Goal: Navigation & Orientation: Find specific page/section

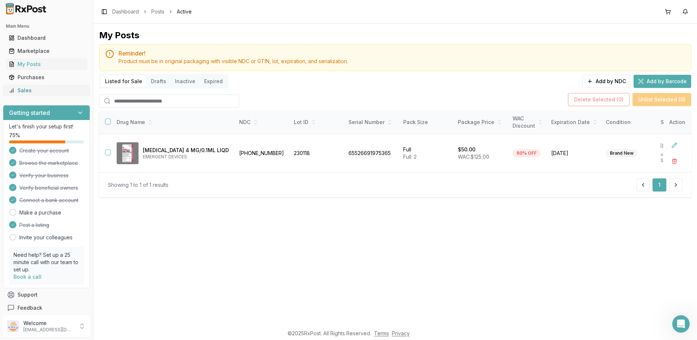
click at [36, 90] on div "Sales" at bounding box center [46, 90] width 75 height 7
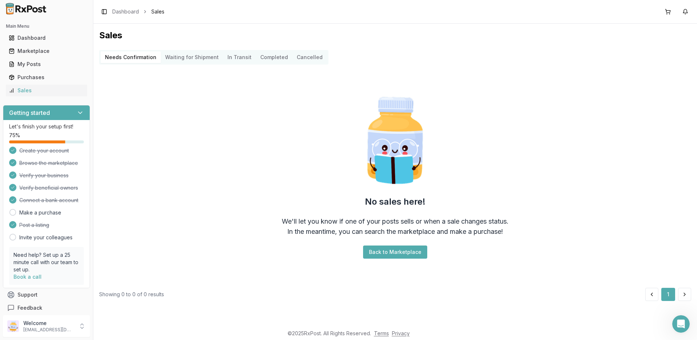
click at [239, 58] on Transit "In Transit" at bounding box center [239, 57] width 33 height 12
click at [269, 56] on button "Completed" at bounding box center [274, 57] width 36 height 12
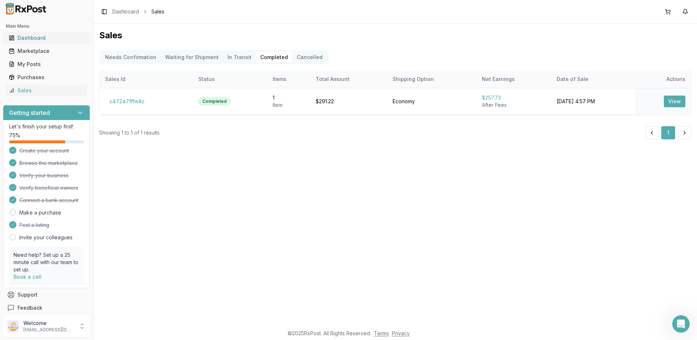
click at [33, 39] on div "Dashboard" at bounding box center [46, 37] width 75 height 7
